Goal: Find specific page/section: Find specific page/section

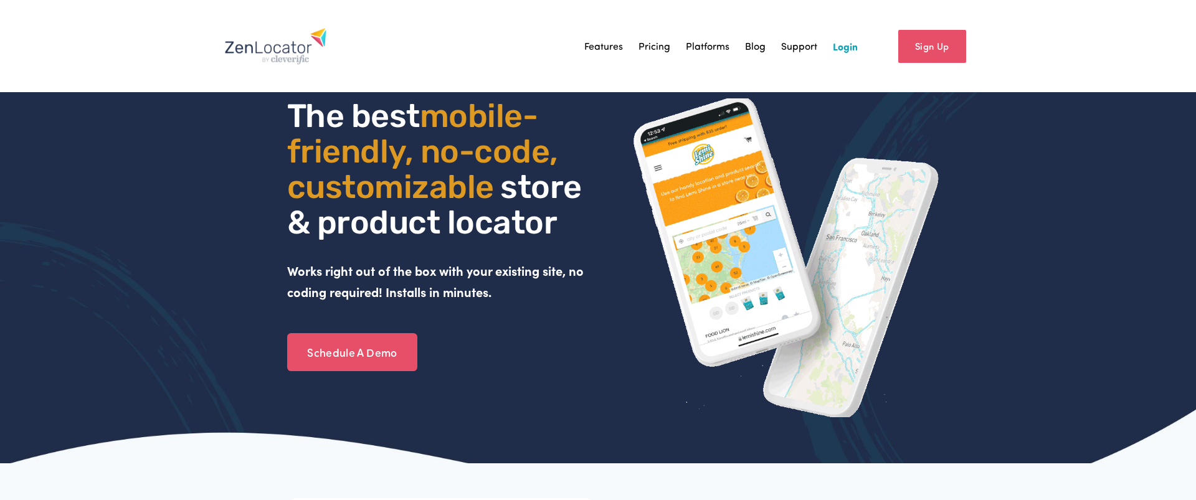
click at [856, 49] on link "Login" at bounding box center [845, 46] width 25 height 19
click at [860, 52] on div "Sign Up" at bounding box center [915, 46] width 114 height 45
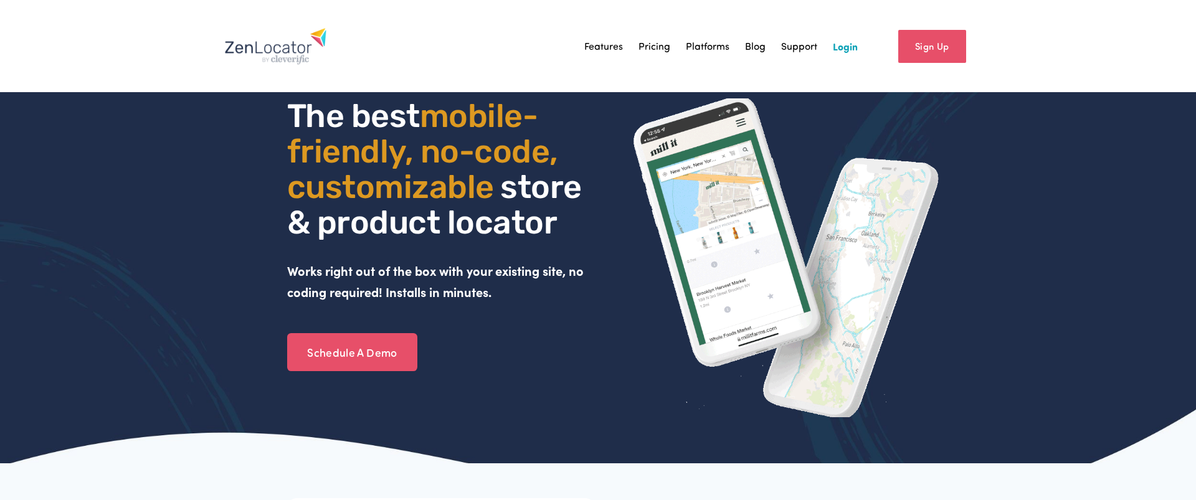
click at [851, 49] on link "Login" at bounding box center [845, 46] width 25 height 19
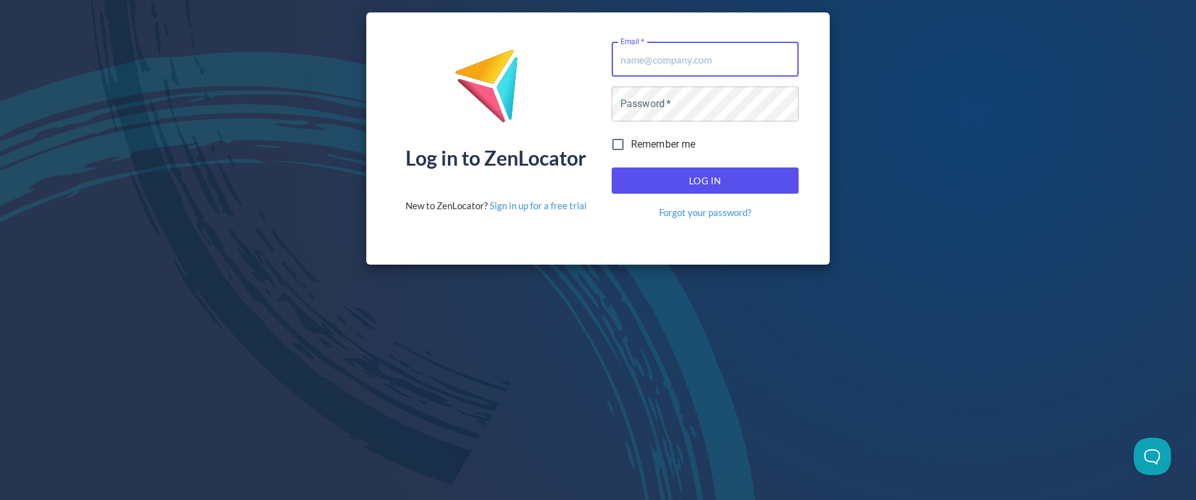
type input "dealers@selkirk.com"
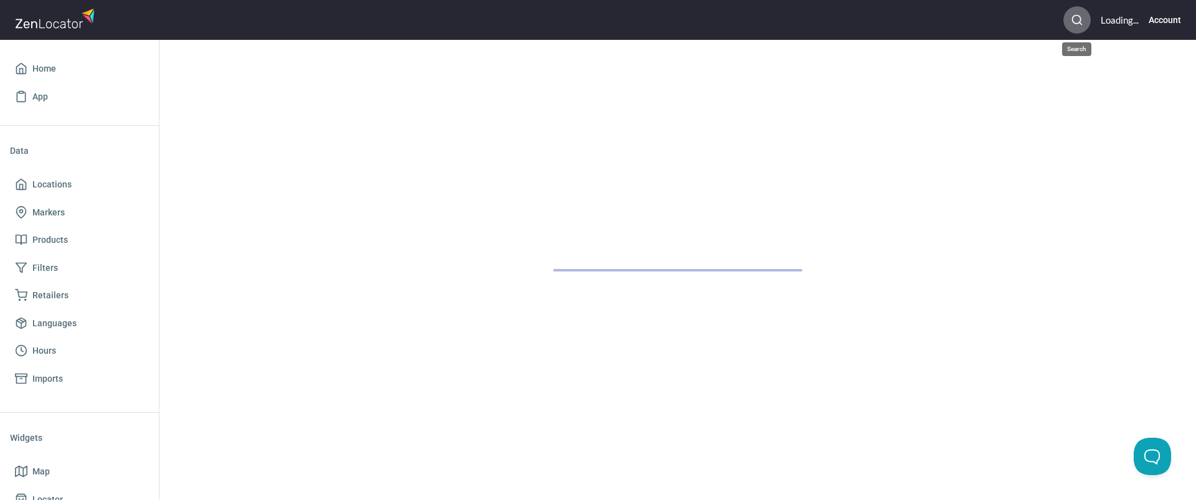
click at [1080, 24] on icon "button" at bounding box center [1077, 20] width 12 height 12
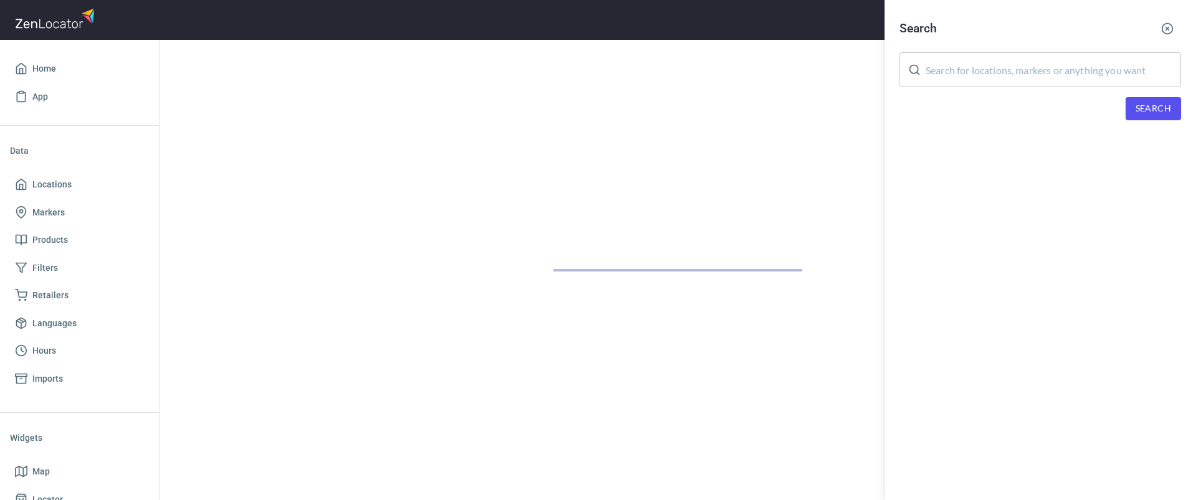
click at [1029, 84] on input "text" at bounding box center [1053, 69] width 255 height 35
paste input "[DOMAIN_NAME]"
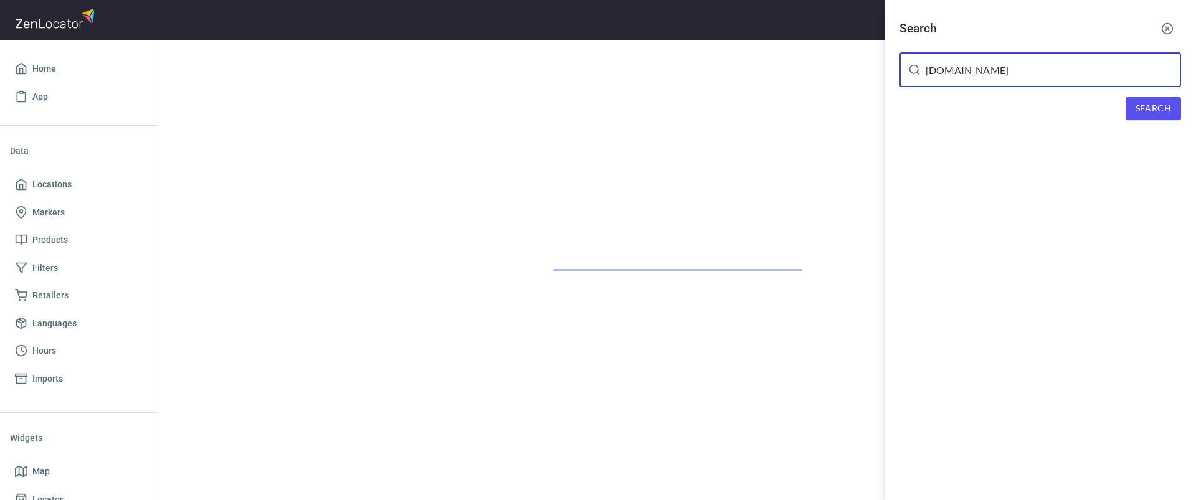
type input "[DOMAIN_NAME]"
click at [1150, 113] on span "Search" at bounding box center [1154, 109] width 36 height 16
click at [39, 459] on div at bounding box center [598, 250] width 1196 height 500
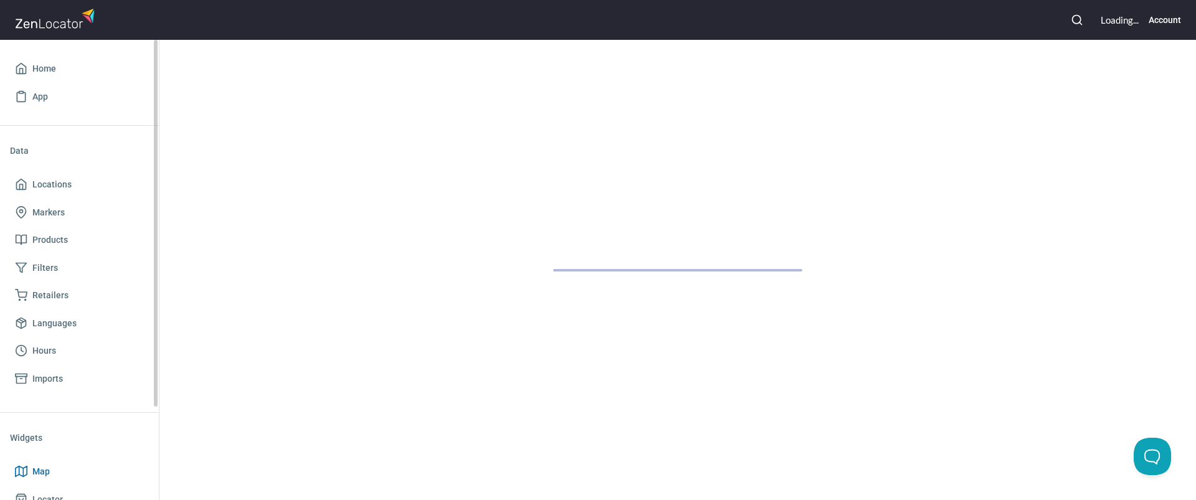
drag, startPoint x: 41, startPoint y: 472, endPoint x: 54, endPoint y: 472, distance: 12.5
click at [62, 472] on span "Map" at bounding box center [79, 472] width 129 height 16
click at [39, 477] on span "Map" at bounding box center [40, 472] width 17 height 16
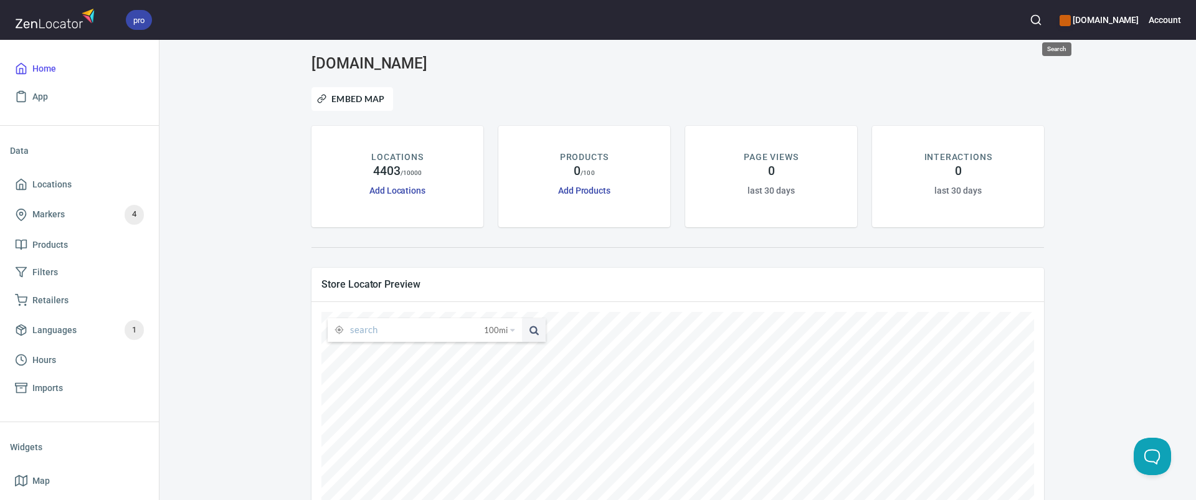
click at [1050, 27] on button "button" at bounding box center [1035, 19] width 27 height 27
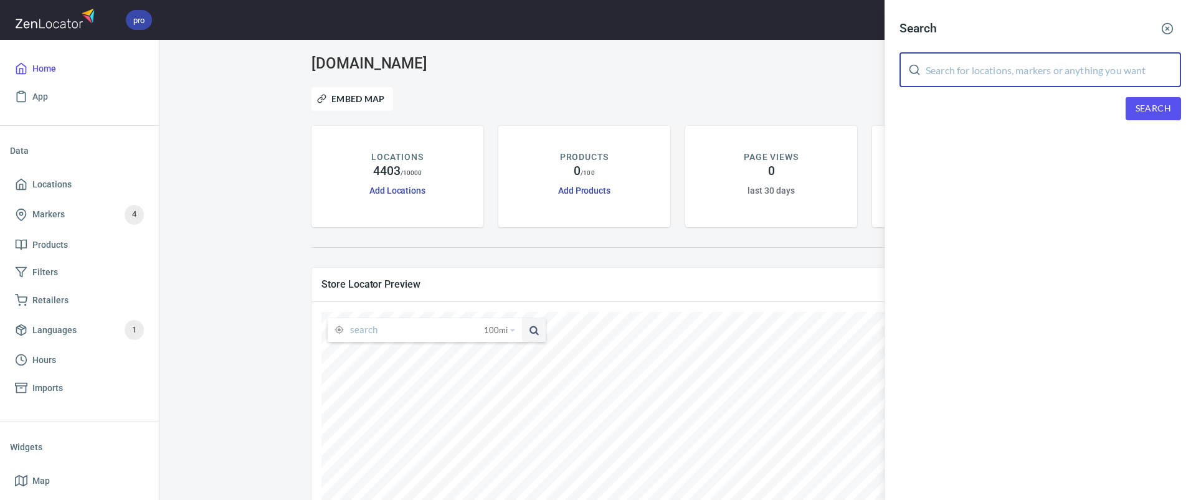
click at [1017, 69] on input "text" at bounding box center [1053, 69] width 255 height 35
paste input "pickleplayglobal.com"
type input "pickleplayglobal.com"
drag, startPoint x: 1163, startPoint y: 104, endPoint x: 1149, endPoint y: 103, distance: 13.8
click at [1163, 104] on span "Search" at bounding box center [1154, 109] width 36 height 16
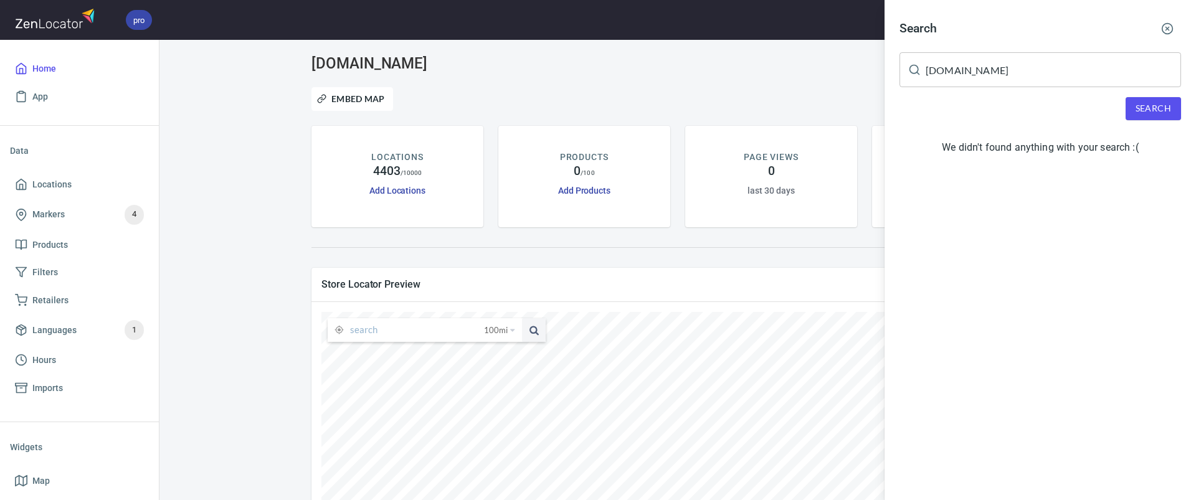
click at [734, 94] on div at bounding box center [598, 250] width 1196 height 500
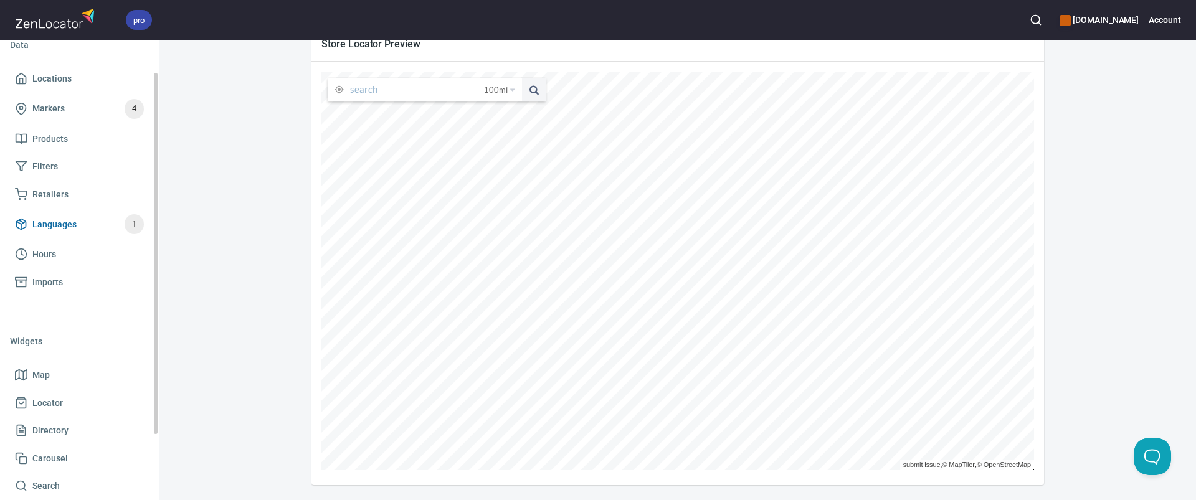
scroll to position [126, 0]
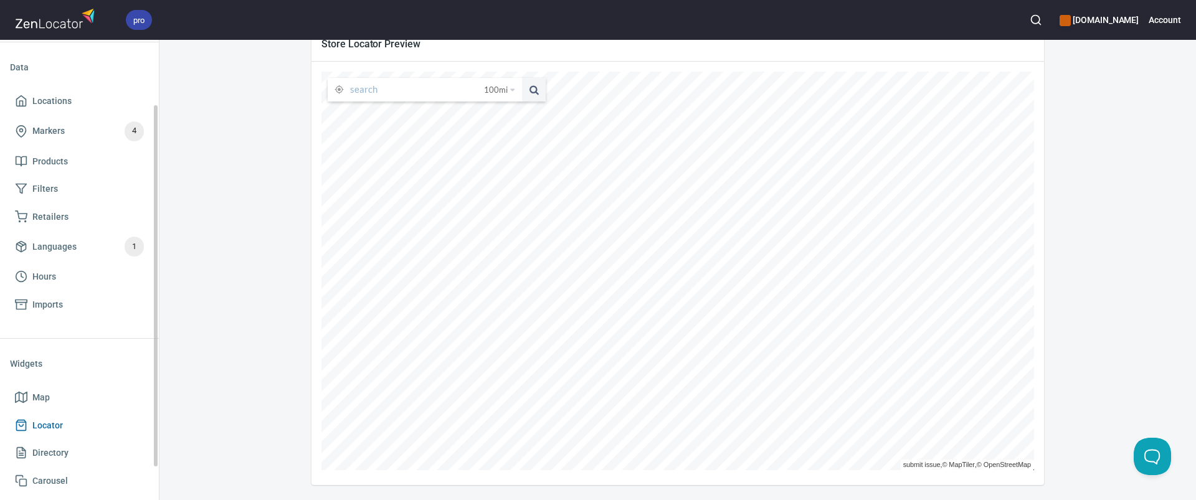
click at [78, 421] on span "Locator" at bounding box center [79, 426] width 129 height 16
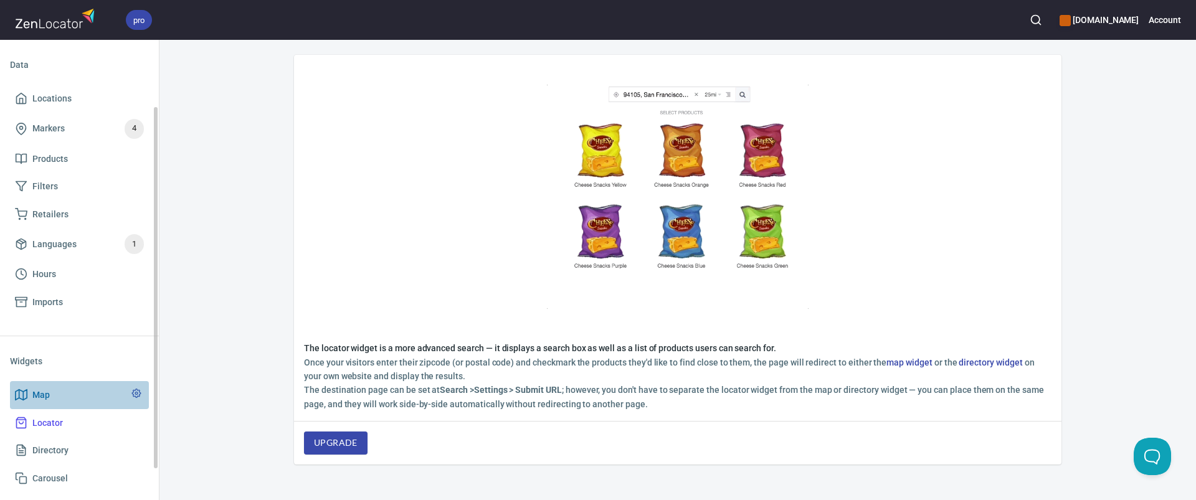
click at [50, 405] on link "Map" at bounding box center [79, 395] width 139 height 28
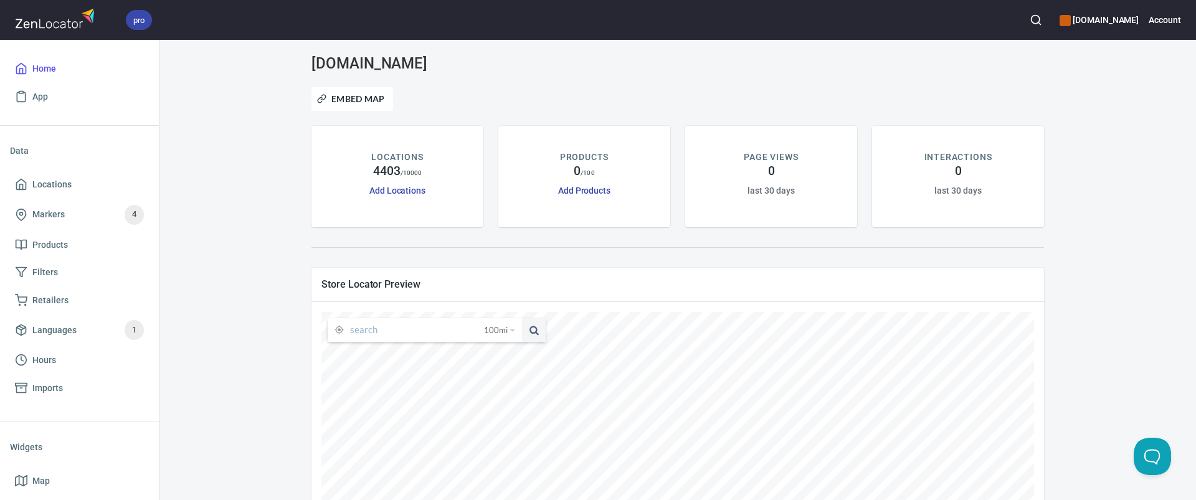
click at [378, 328] on input "text" at bounding box center [417, 330] width 134 height 24
type input "[GEOGRAPHIC_DATA]"
click at [522, 318] on button at bounding box center [534, 330] width 24 height 24
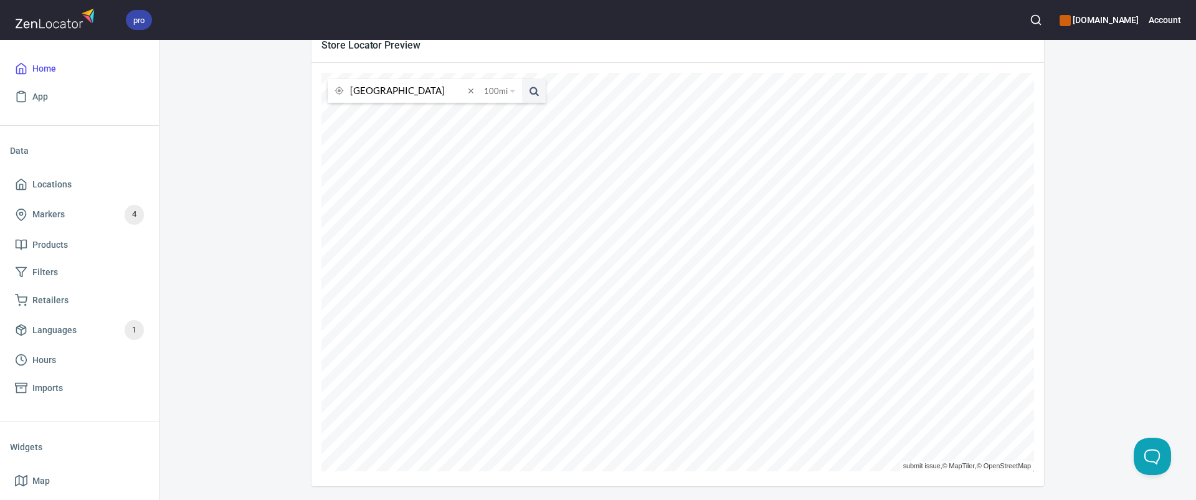
scroll to position [240, 0]
